Goal: Information Seeking & Learning: Check status

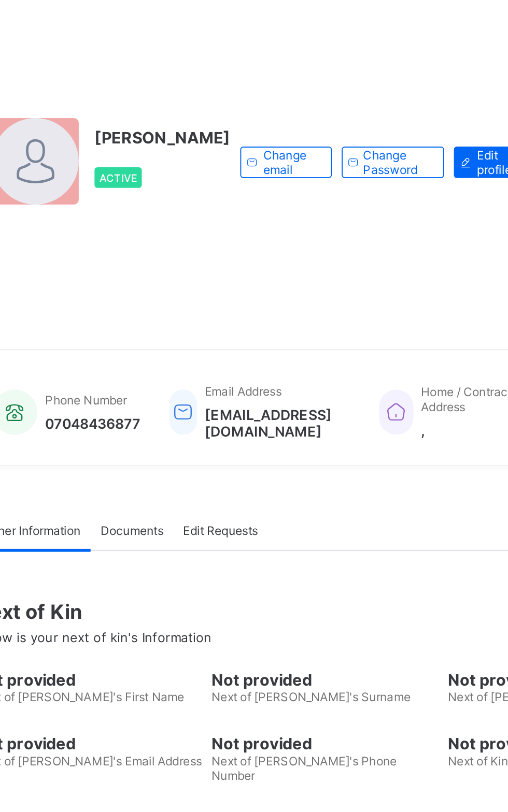
click at [71, 185] on span "Broadsheet" at bounding box center [82, 186] width 83 height 8
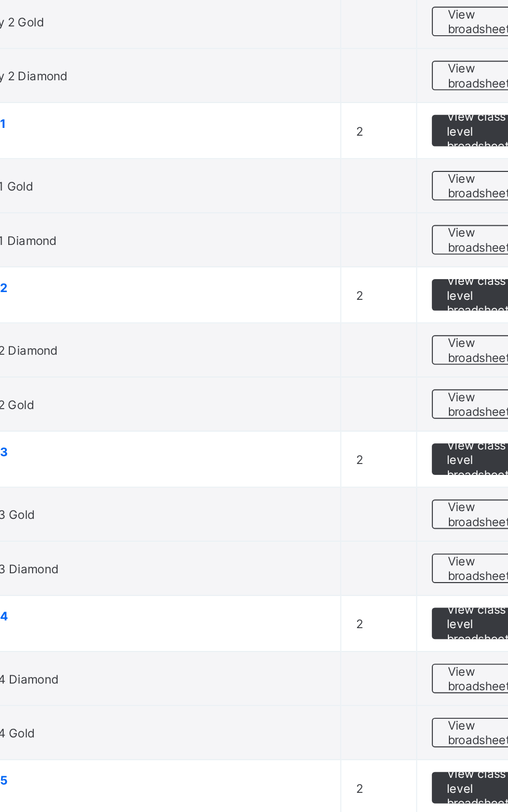
click at [453, 569] on span "View broadsheet" at bounding box center [456, 577] width 33 height 16
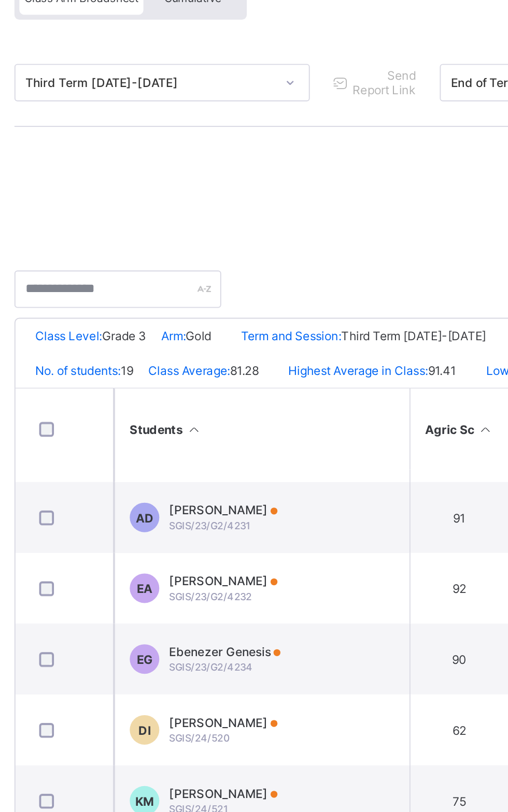
scroll to position [478, 0]
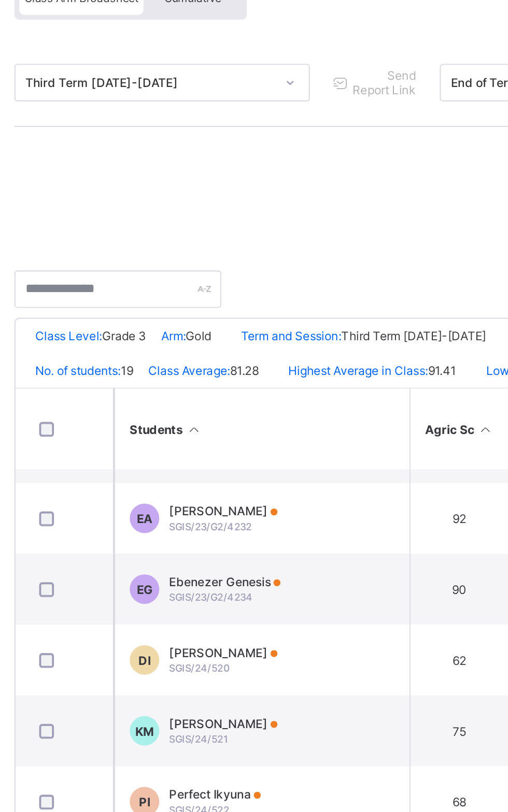
click at [261, 465] on td "DI [PERSON_NAME] SGIS/24/520" at bounding box center [264, 456] width 155 height 37
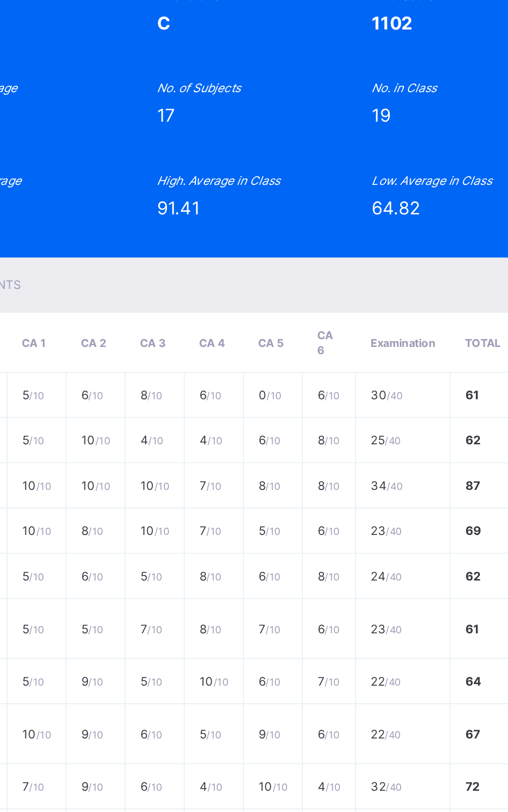
click at [131, 377] on td "French" at bounding box center [104, 365] width 54 height 24
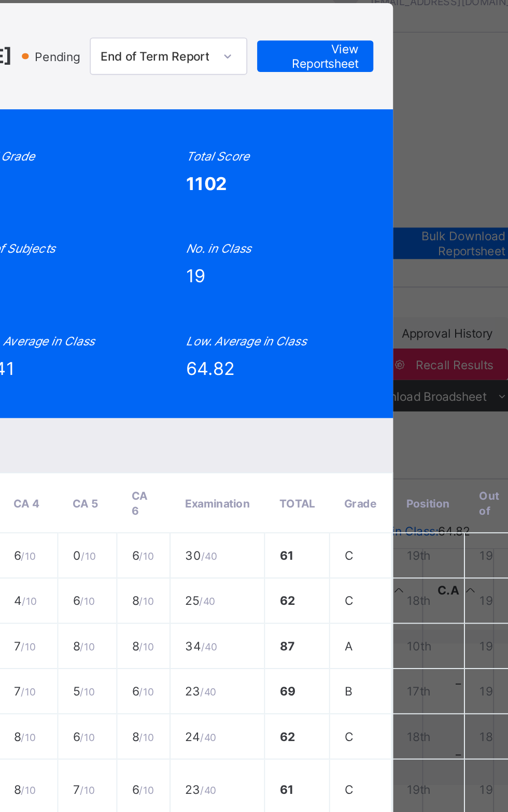
click at [431, 153] on div "Position 19 /19 Final Grade C Total Score 1102 Final Average 64.82 No. of Subje…" at bounding box center [253, 163] width 355 height 163
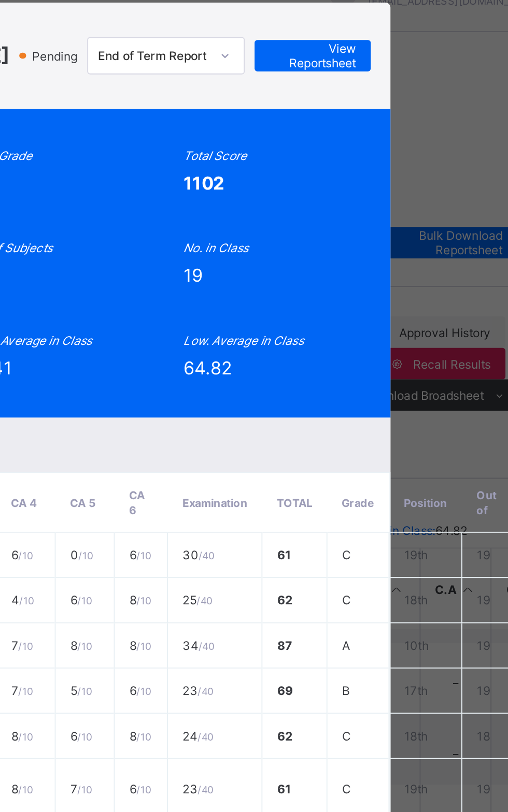
click at [413, 62] on span "View Reportsheet" at bounding box center [391, 54] width 46 height 16
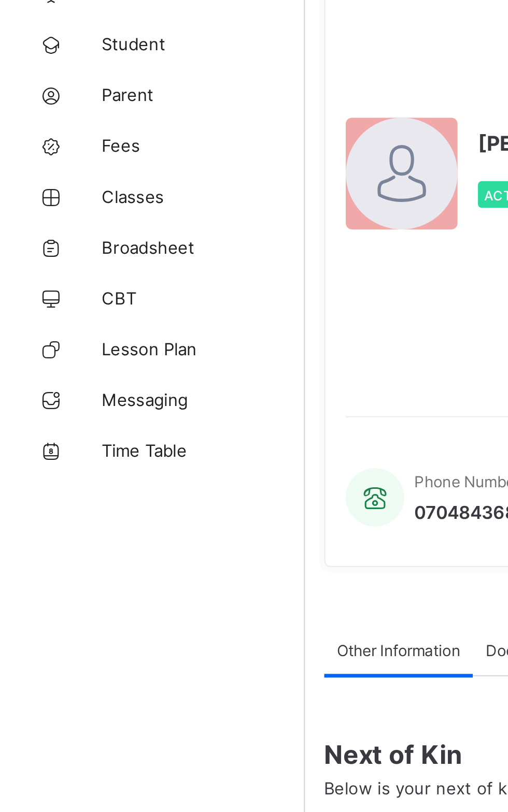
click at [74, 187] on span "Broadsheet" at bounding box center [82, 186] width 83 height 8
